Goal: Find specific page/section

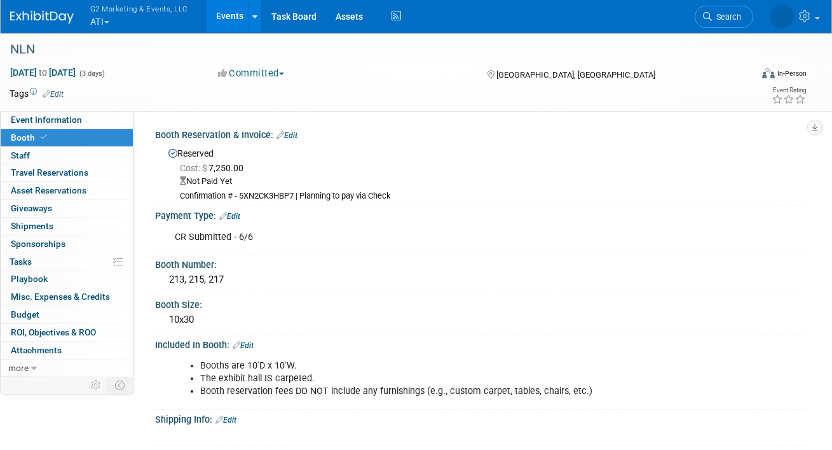
click at [107, 20] on button "G2 Marketing & Events, LLC ATI" at bounding box center [146, 16] width 115 height 33
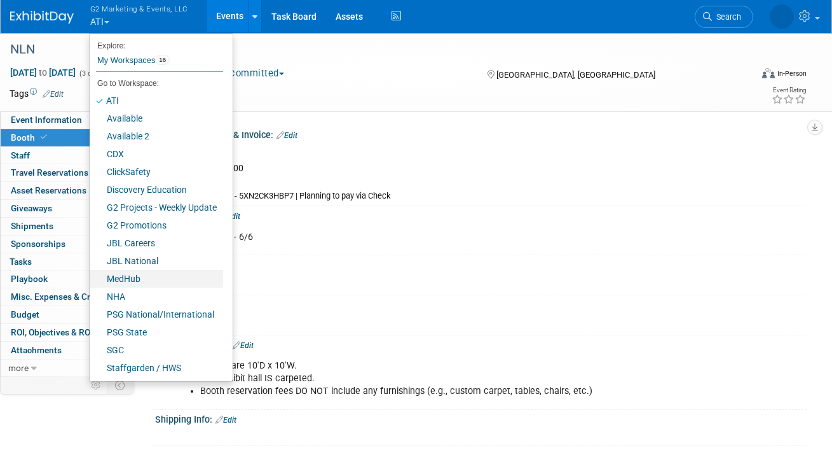
click at [130, 279] on link "MedHub" at bounding box center [157, 279] width 134 height 18
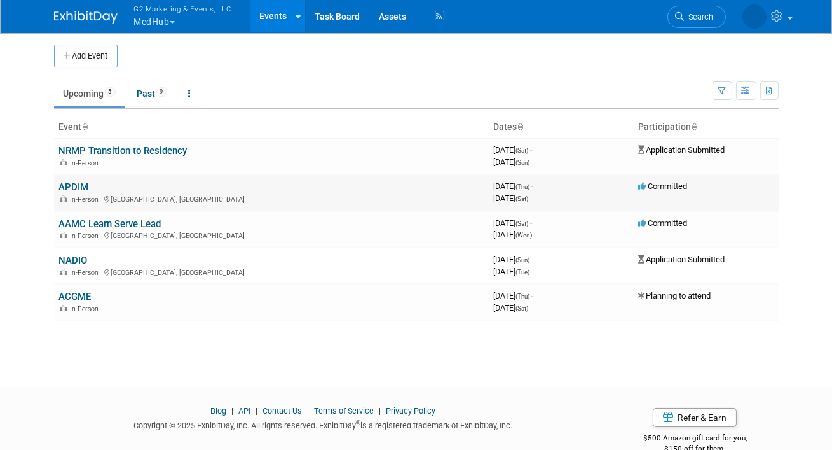
click at [79, 186] on link "APDIM" at bounding box center [74, 186] width 30 height 11
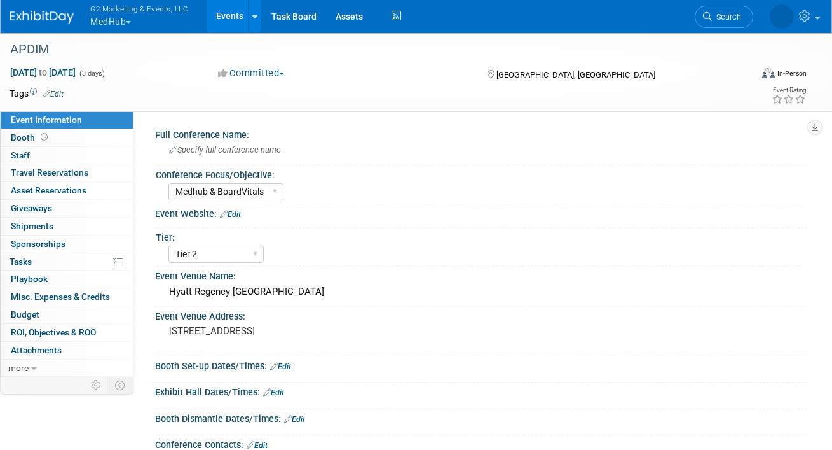
select select "Medhub & BoardVitals"
select select "Tier 2"
drag, startPoint x: 129, startPoint y: 73, endPoint x: 8, endPoint y: 72, distance: 120.8
click at [8, 72] on div "[DATE] to [DATE] (3 days) [DATE] to [DATE]" at bounding box center [102, 72] width 204 height 13
copy span "[DATE] to [DATE]"
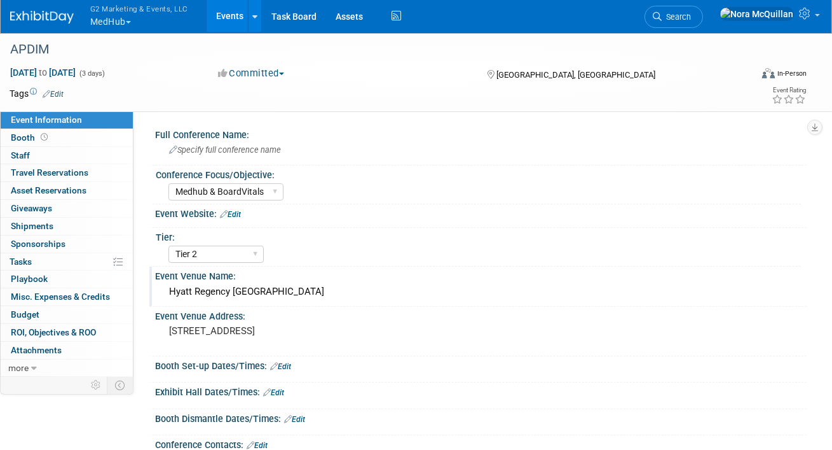
click at [246, 291] on div "Hyatt Regency [GEOGRAPHIC_DATA]" at bounding box center [481, 292] width 633 height 20
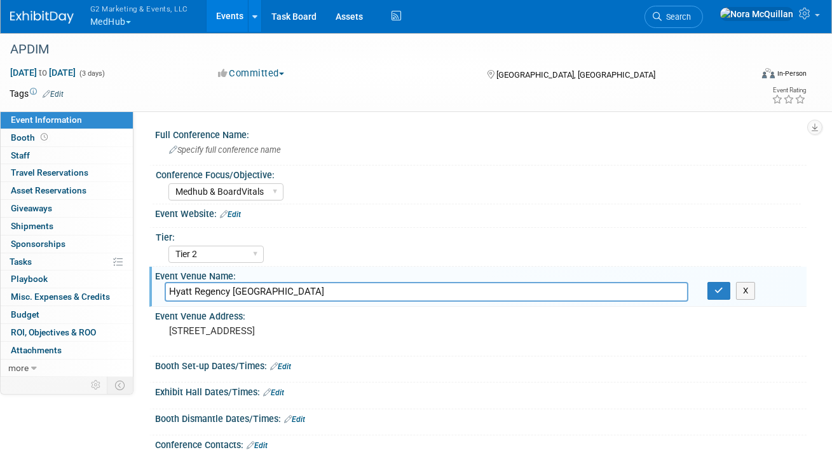
click at [246, 291] on input "Hyatt Regency [GEOGRAPHIC_DATA]" at bounding box center [427, 292] width 524 height 20
click at [254, 336] on pre "[STREET_ADDRESS]" at bounding box center [291, 330] width 244 height 11
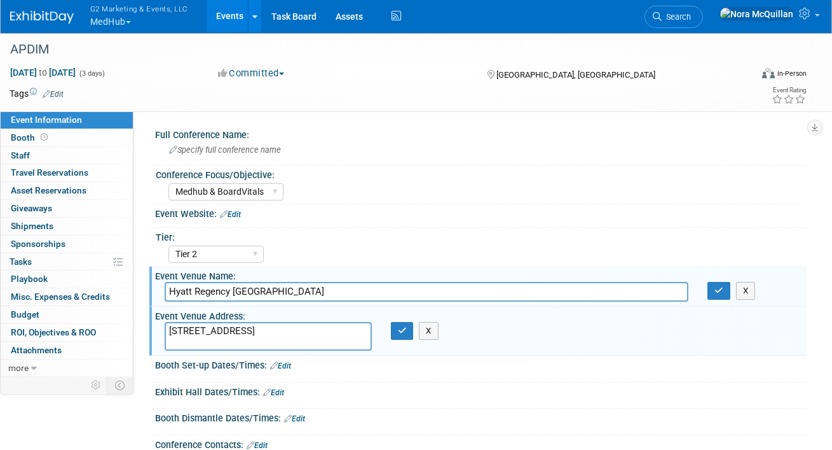
click at [254, 341] on textarea "[STREET_ADDRESS]" at bounding box center [268, 336] width 207 height 29
click at [249, 341] on textarea "[STREET_ADDRESS]" at bounding box center [268, 336] width 207 height 29
drag, startPoint x: 251, startPoint y: 341, endPoint x: 104, endPoint y: 330, distance: 147.9
click at [104, 330] on div "Event Information Event Info Booth Booth 0 Staff 0 Staff 0 Travel Reservations …" at bounding box center [416, 407] width 832 height 750
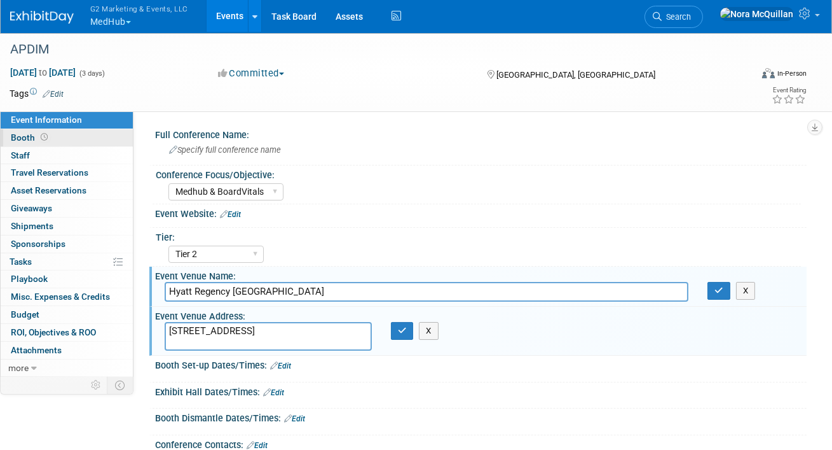
click at [69, 139] on link "Booth" at bounding box center [67, 137] width 132 height 17
